Goal: Information Seeking & Learning: Find specific fact

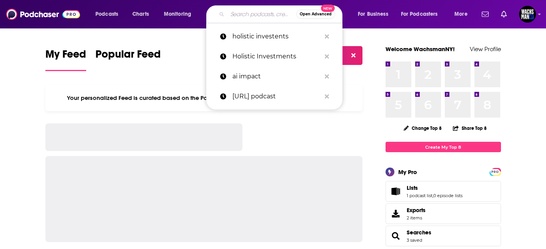
click at [243, 12] on input "Search podcasts, credits, & more..." at bounding box center [261, 14] width 69 height 12
paste input "Facts vs Feelings with [PERSON_NAME] & [PERSON_NAME]"
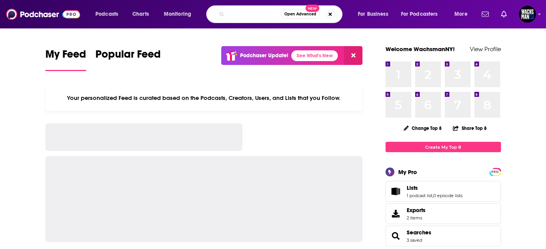
type input "Facts vs Feelings with [PERSON_NAME] & [PERSON_NAME]"
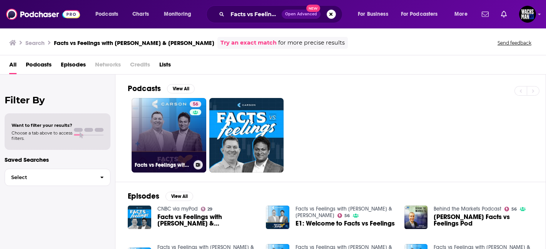
click at [167, 132] on link "56 Facts vs Feelings with [PERSON_NAME] & [PERSON_NAME]" at bounding box center [169, 135] width 75 height 75
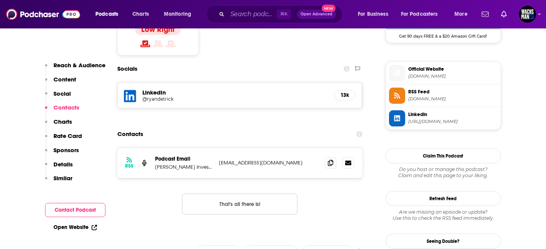
scroll to position [661, 0]
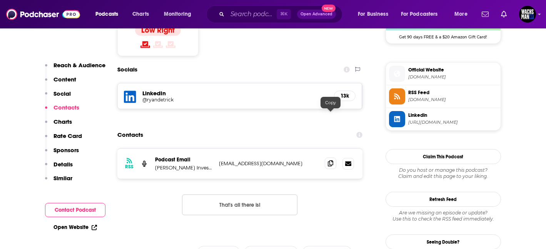
click at [330, 161] on icon at bounding box center [330, 164] width 5 height 6
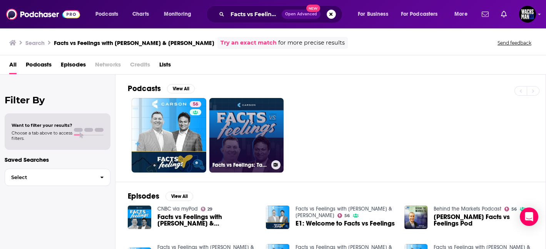
click at [255, 120] on link "Facts vs Feelings: Take 5 with [PERSON_NAME] and [PERSON_NAME]" at bounding box center [246, 135] width 75 height 75
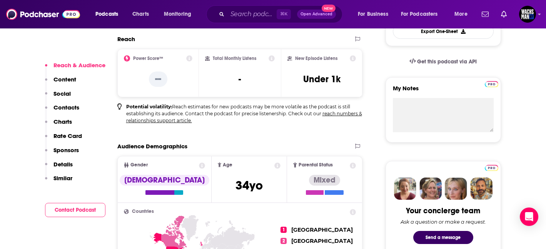
scroll to position [121, 0]
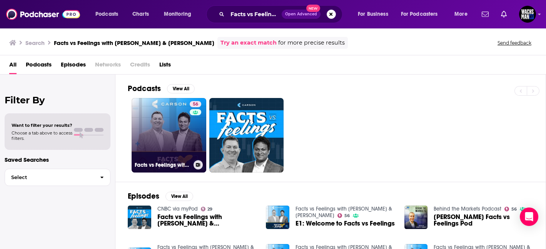
click at [158, 145] on link "56 Facts vs Feelings with [PERSON_NAME] & [PERSON_NAME]" at bounding box center [169, 135] width 75 height 75
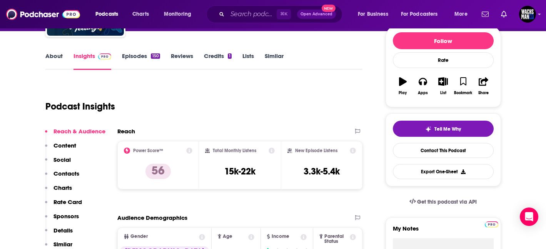
scroll to position [81, 0]
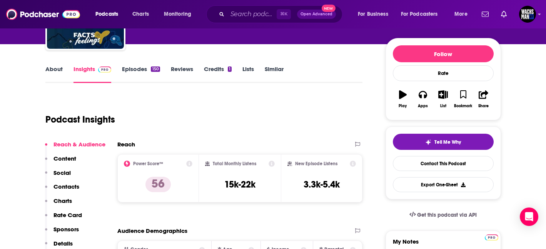
click at [139, 68] on link "Episodes 150" at bounding box center [141, 74] width 38 height 18
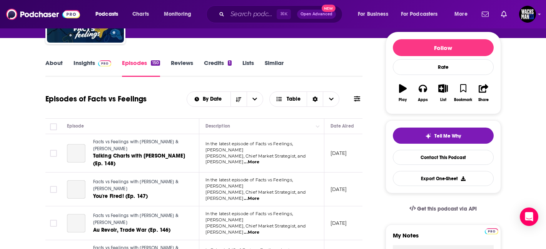
scroll to position [129, 0]
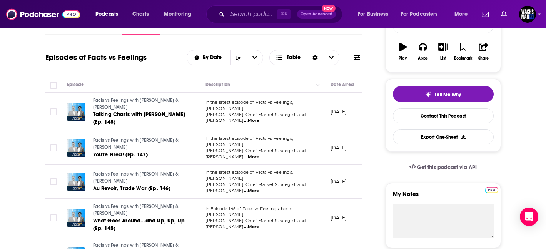
click at [259, 118] on span "...More" at bounding box center [251, 121] width 15 height 6
drag, startPoint x: 231, startPoint y: 122, endPoint x: 231, endPoint y: 147, distance: 25.8
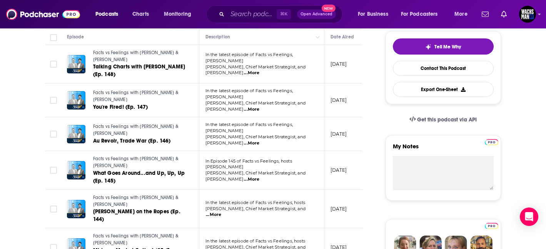
scroll to position [177, 0]
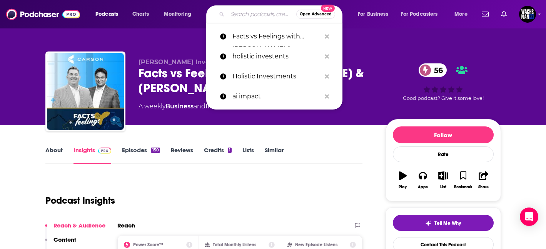
click at [250, 17] on input "Search podcasts, credits, & more..." at bounding box center [261, 14] width 69 height 12
paste input "Ticker Take"
type input "Ticker Take"
